Goal: Information Seeking & Learning: Learn about a topic

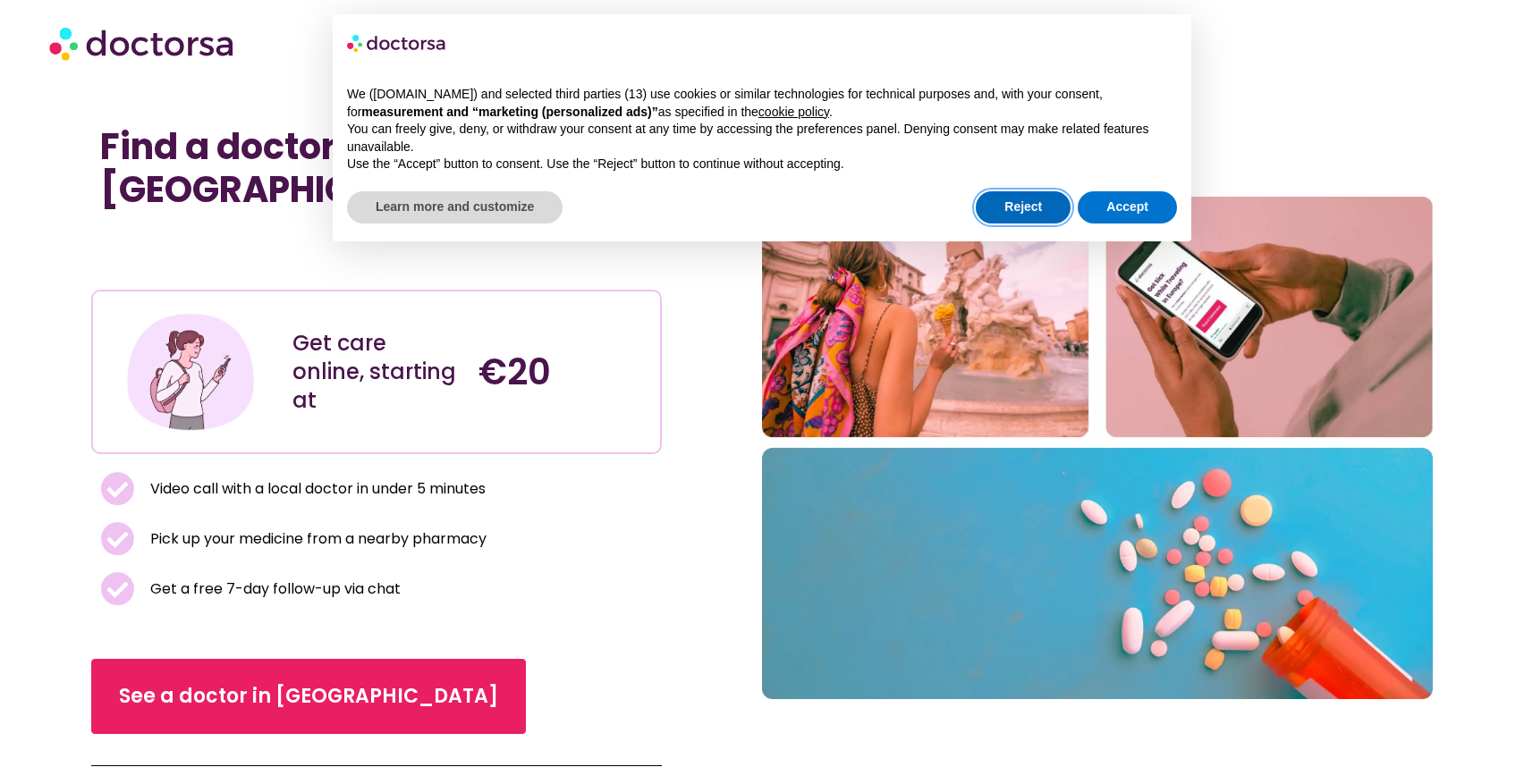
click at [1026, 207] on button "Reject" at bounding box center [1023, 207] width 95 height 33
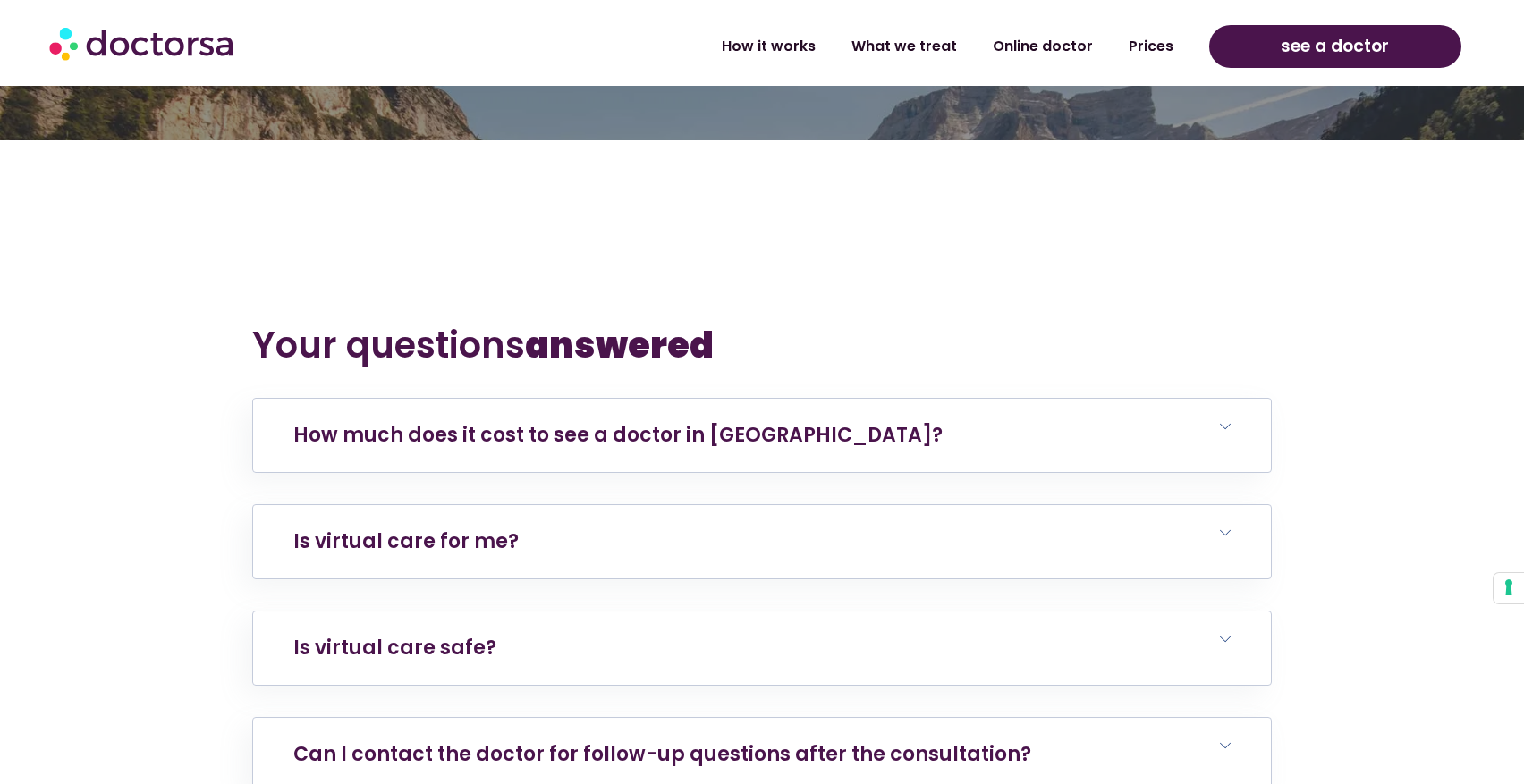
scroll to position [3487, 0]
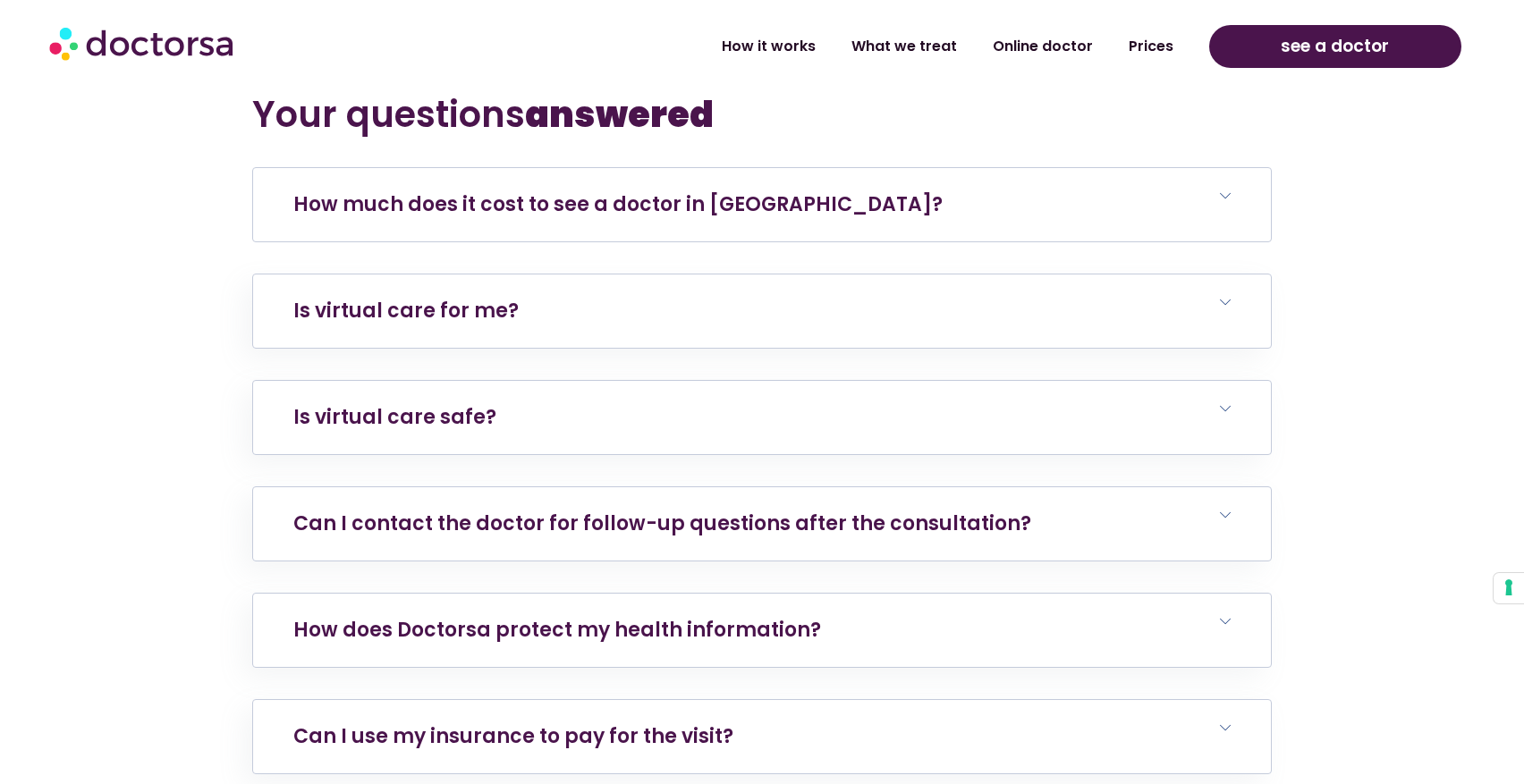
click at [1222, 193] on polygon at bounding box center [1225, 196] width 11 height 6
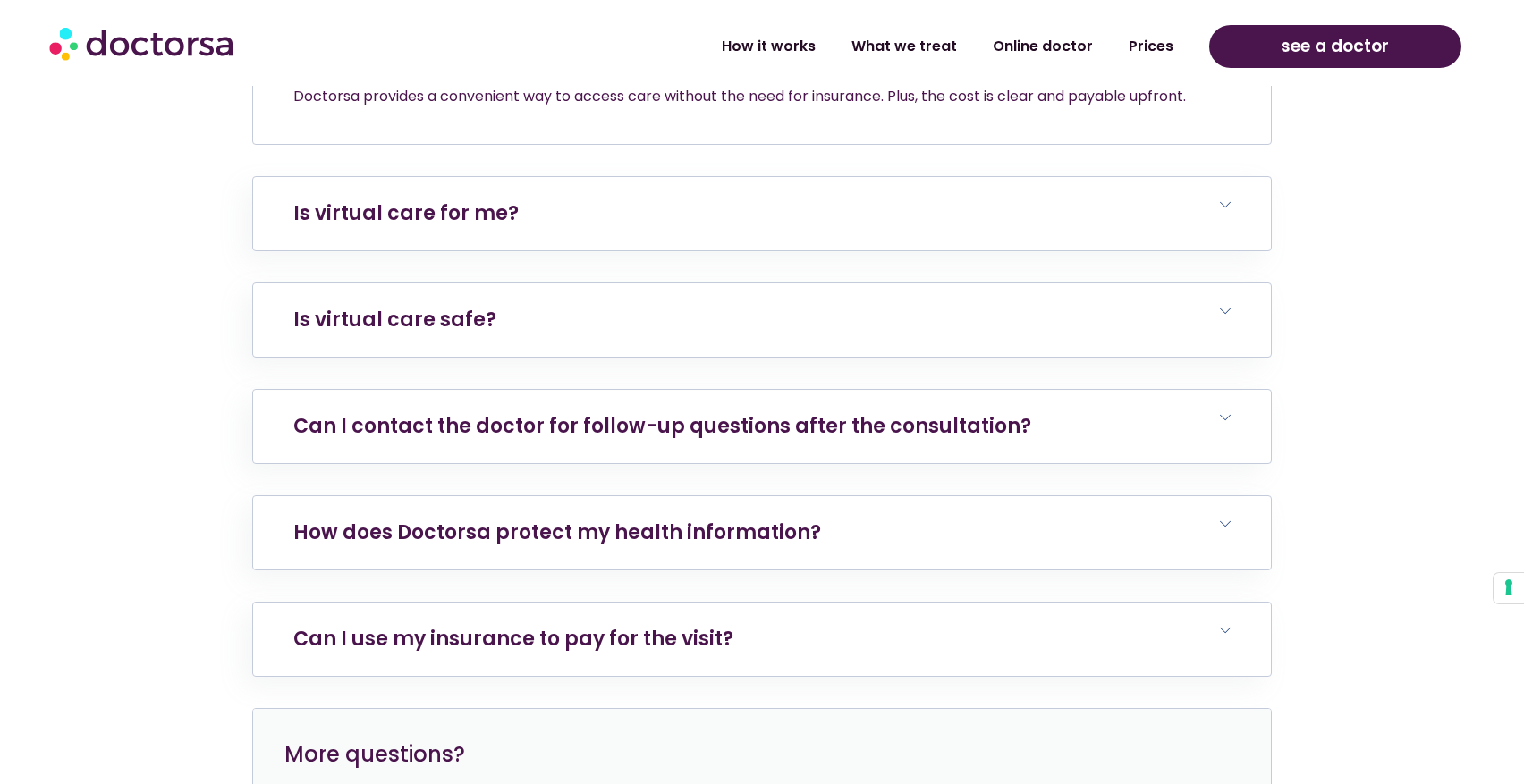
scroll to position [3844, 0]
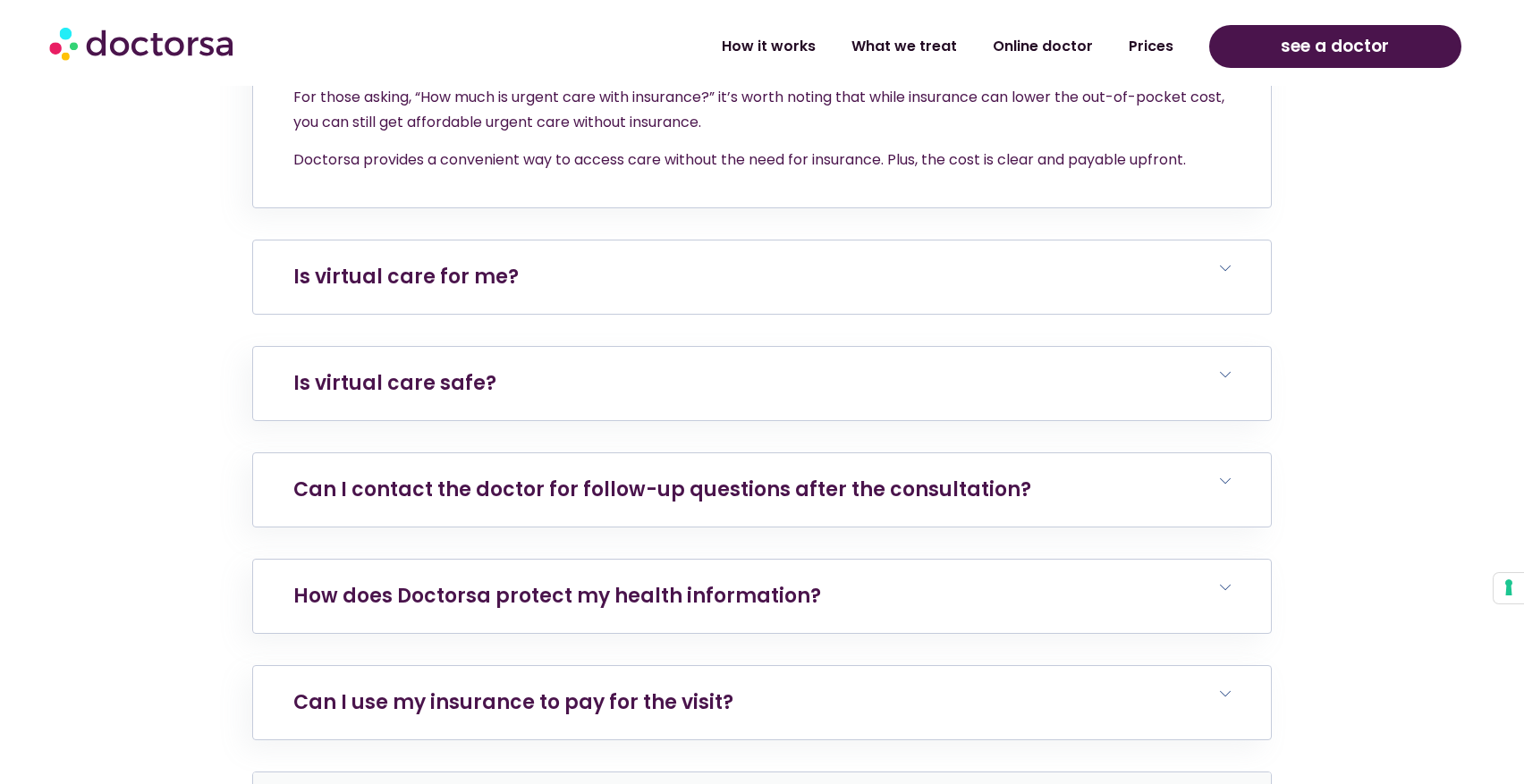
click at [669, 241] on h6 "Is virtual care for me?" at bounding box center [762, 277] width 1018 height 74
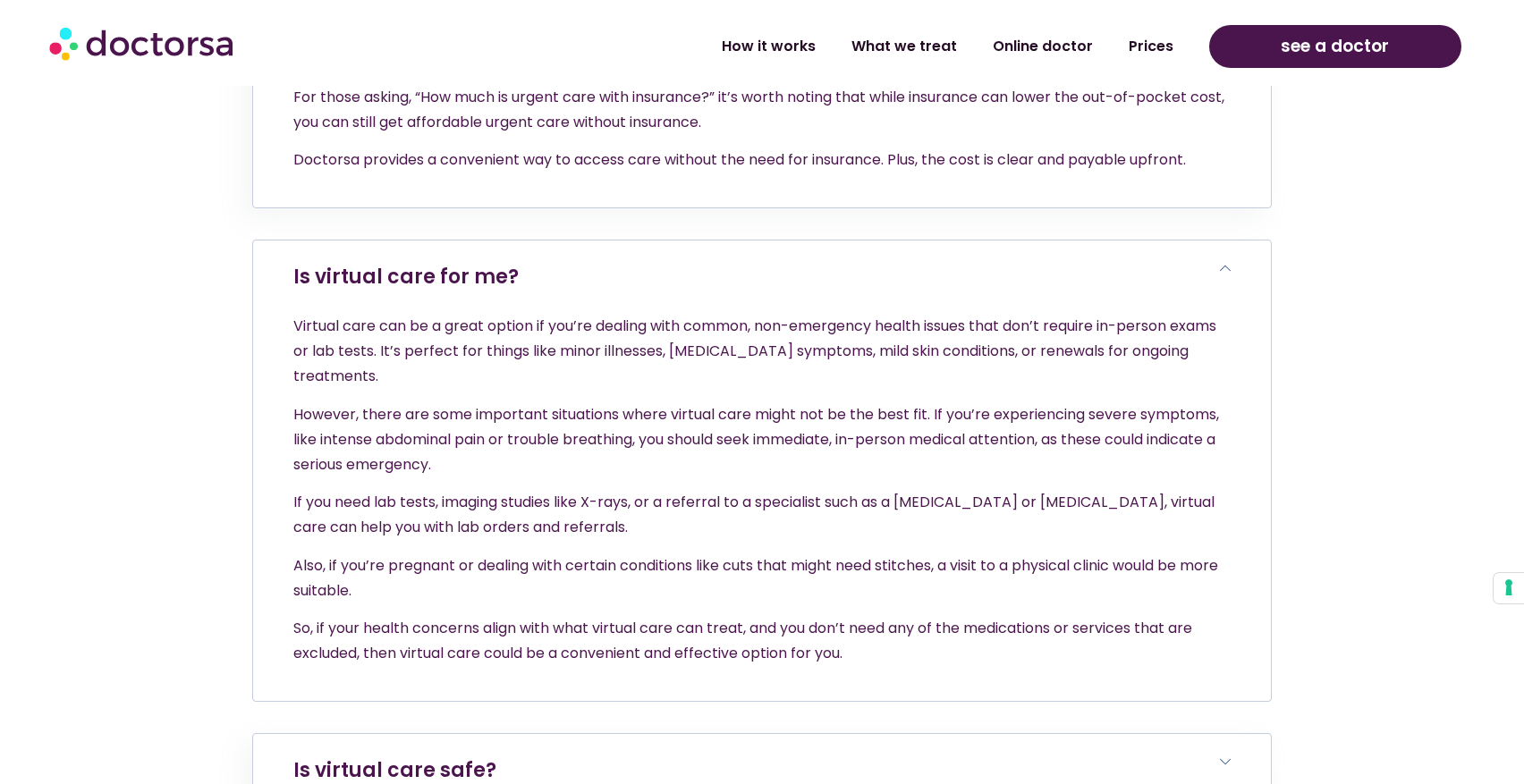
click at [669, 241] on h6 "Is virtual care for me?" at bounding box center [762, 277] width 1018 height 74
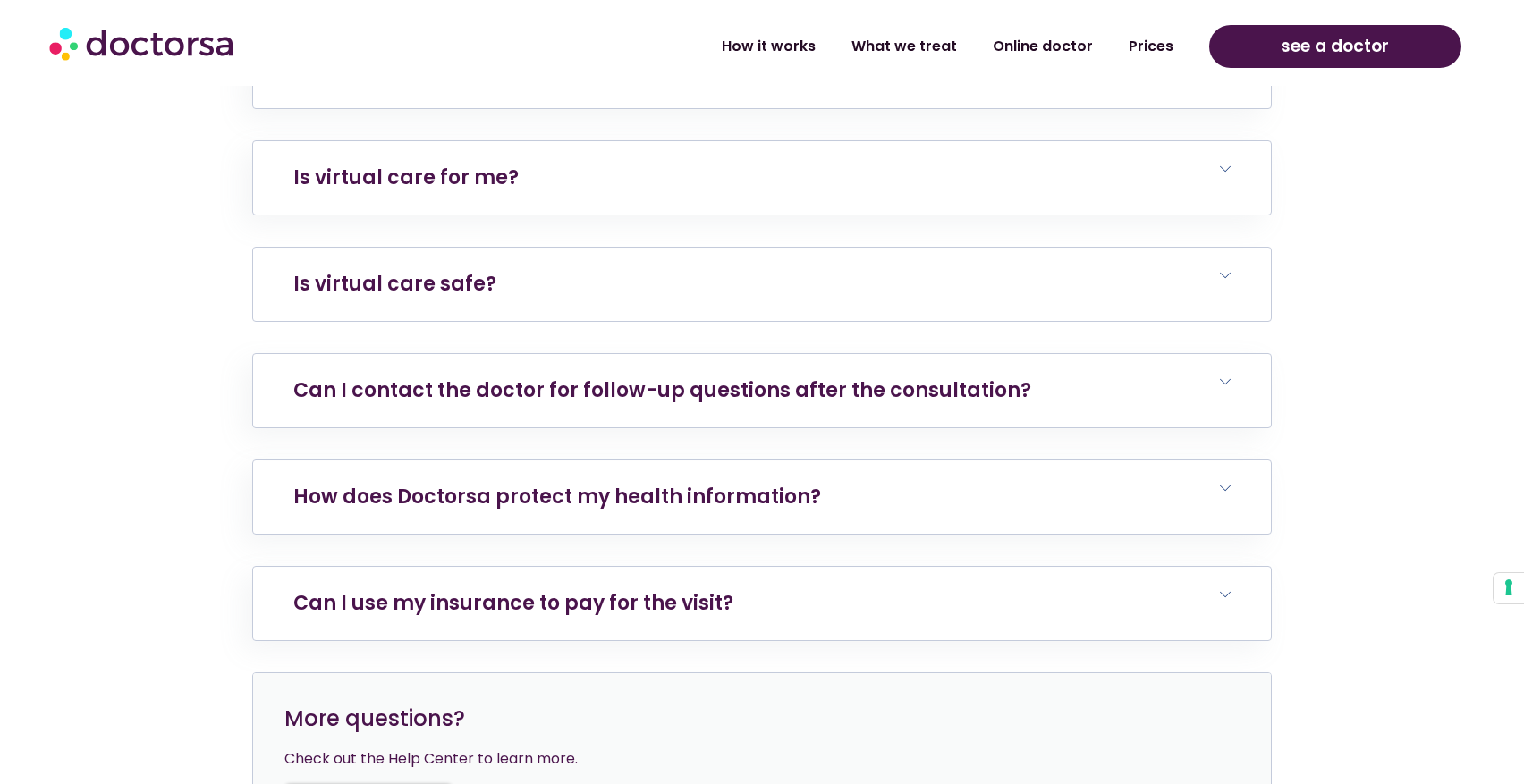
scroll to position [4112, 0]
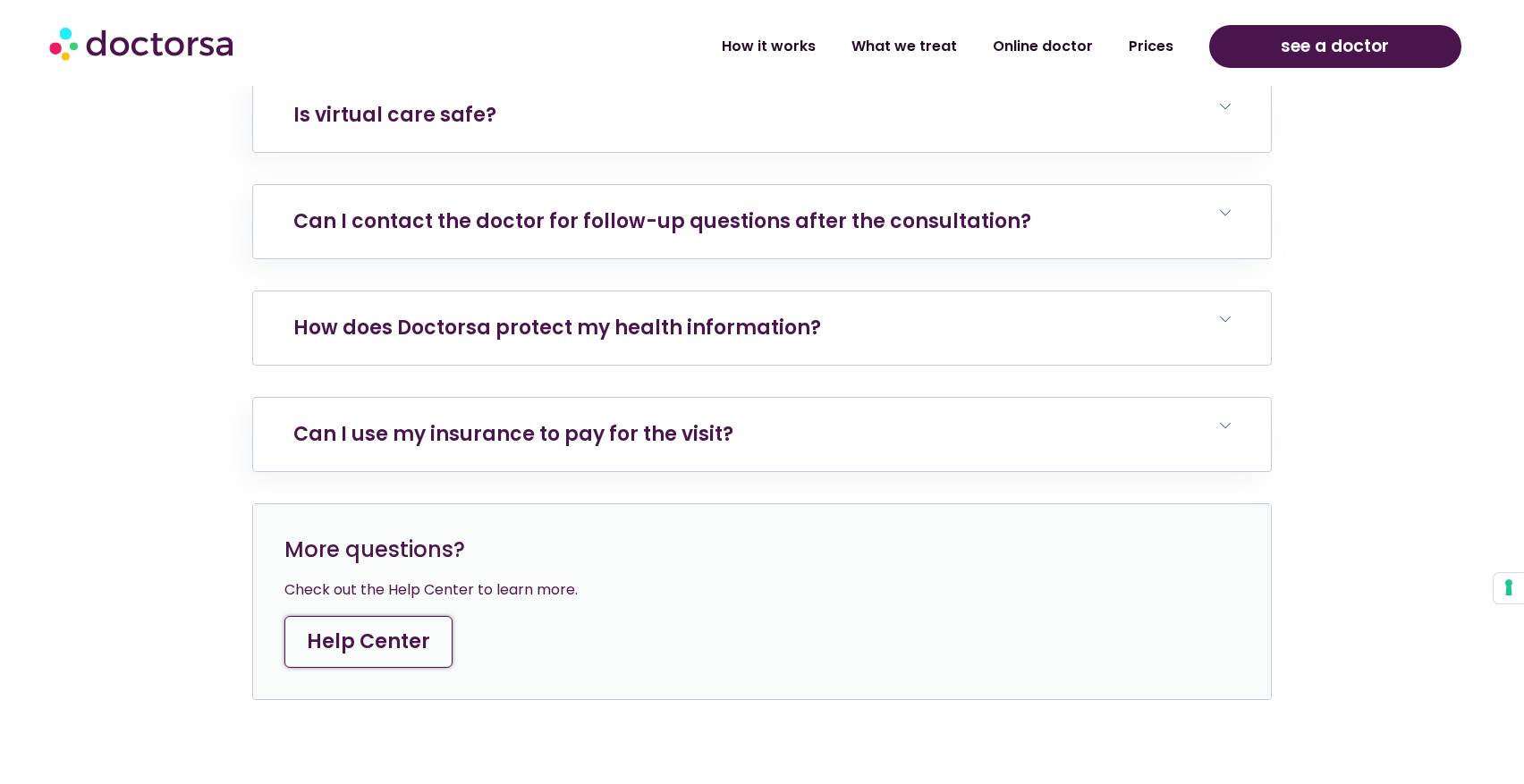
click at [541, 292] on h6 "How does Doctorsa protect my health information?" at bounding box center [762, 328] width 1018 height 74
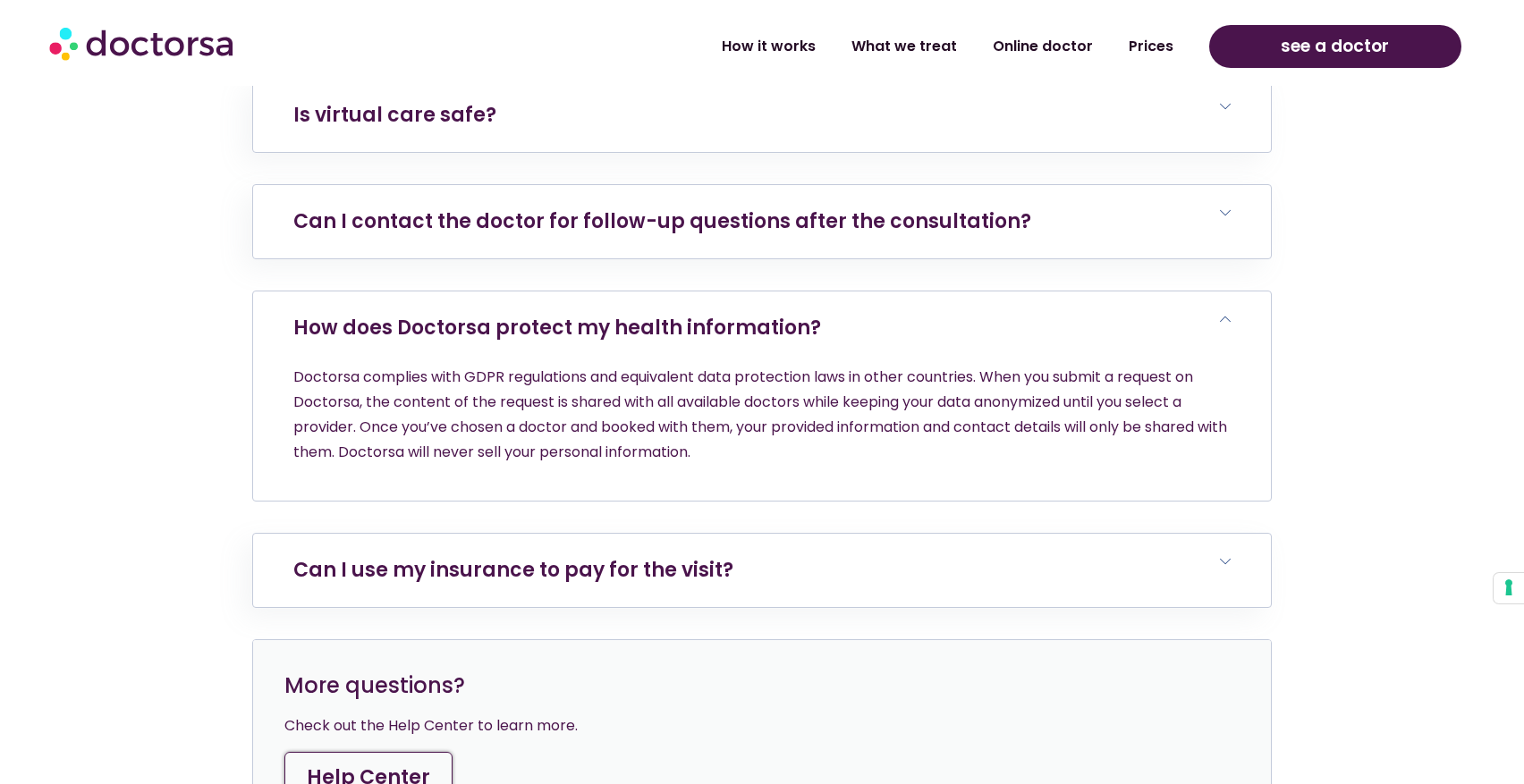
click at [541, 292] on h6 "How does Doctorsa protect my health information?" at bounding box center [762, 328] width 1018 height 74
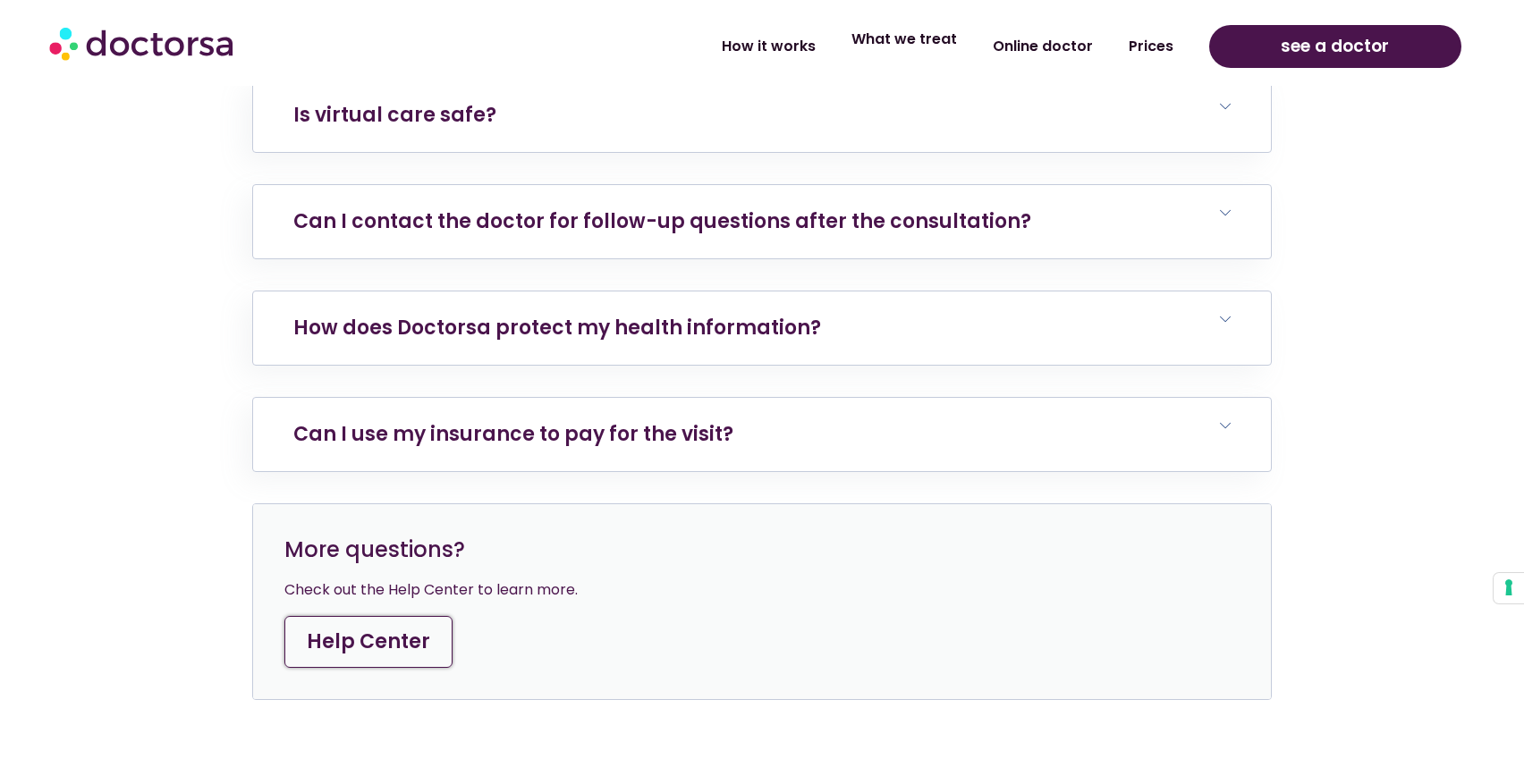
click at [910, 41] on link "What we treat" at bounding box center [904, 39] width 142 height 41
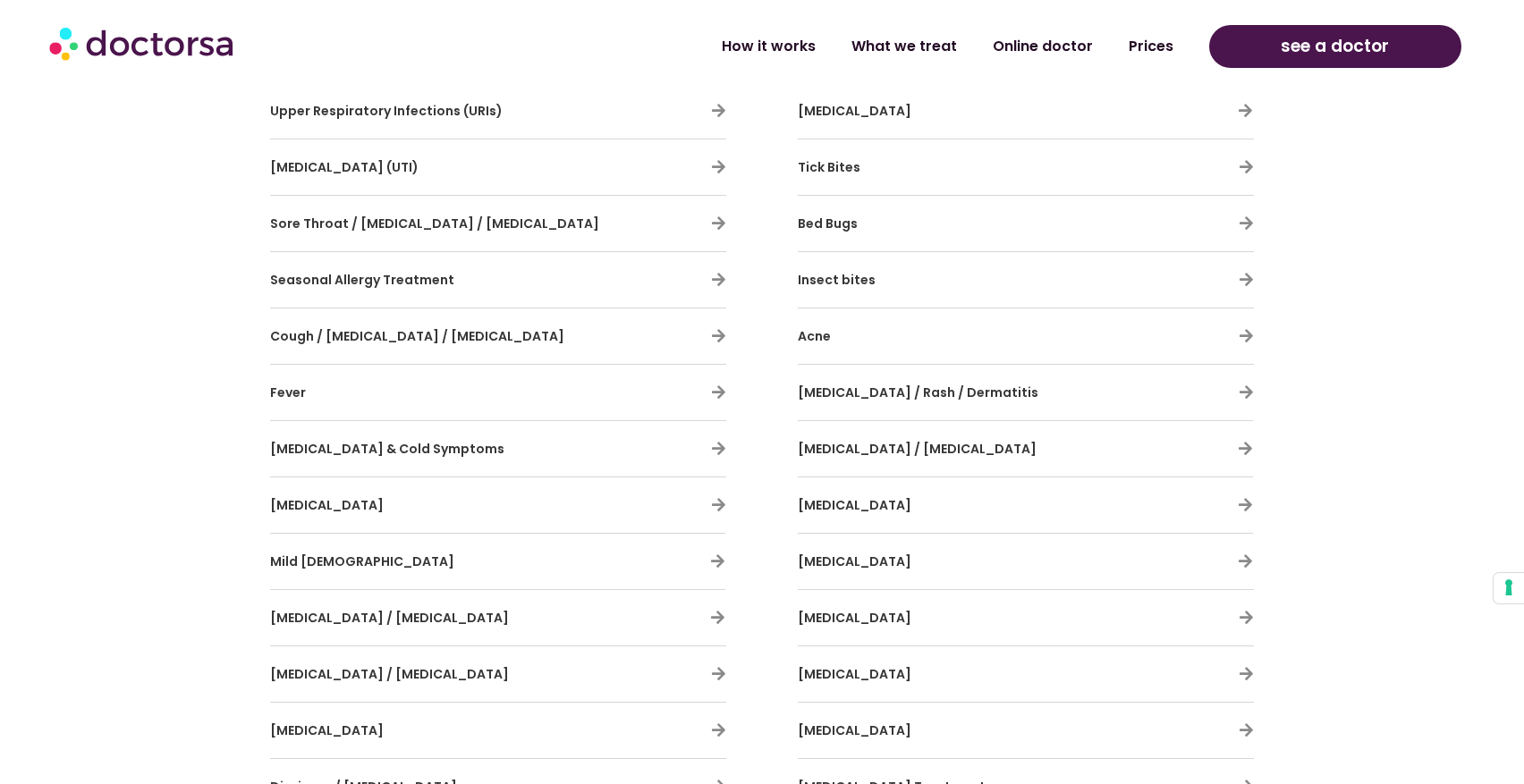
scroll to position [1163, 0]
click at [562, 456] on h3 "[MEDICAL_DATA] & Cold Symptoms" at bounding box center [445, 446] width 351 height 37
